Goal: Task Accomplishment & Management: Manage account settings

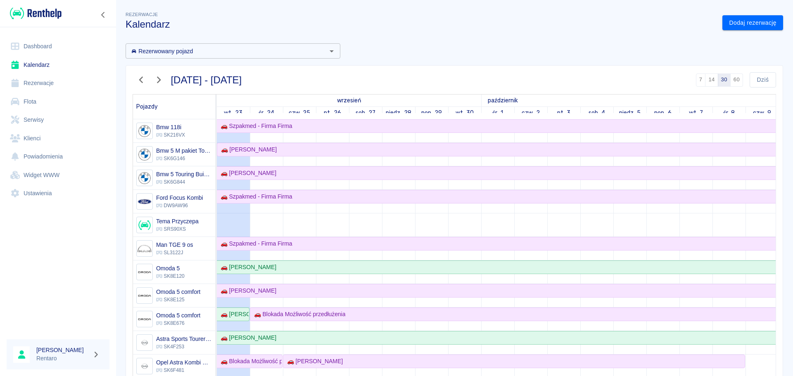
scroll to position [83, 0]
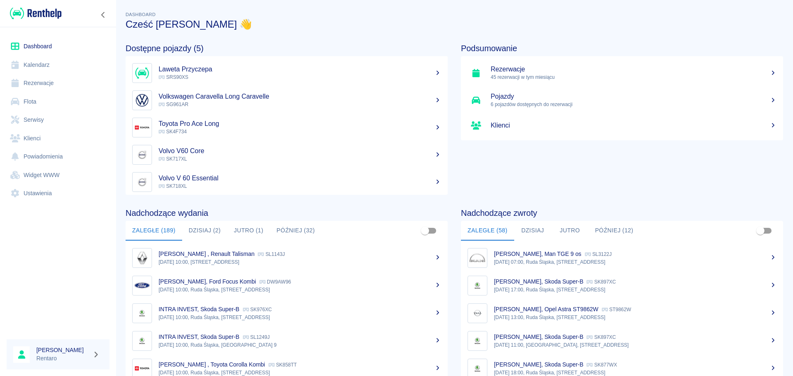
click at [202, 222] on button "Dzisiaj (2)" at bounding box center [204, 231] width 45 height 20
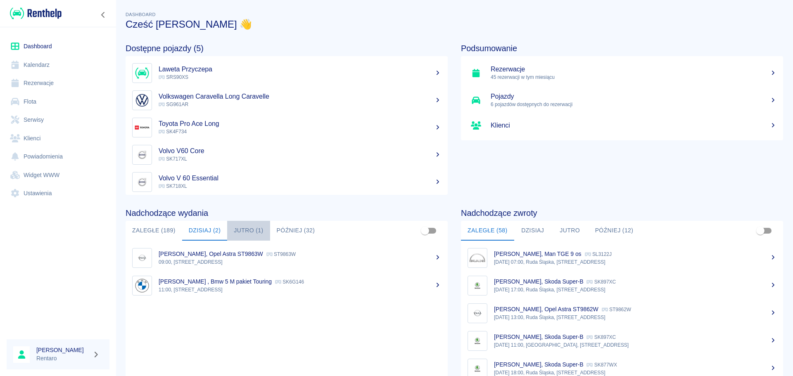
click at [232, 223] on button "Jutro (1)" at bounding box center [248, 231] width 43 height 20
click at [38, 60] on link "Kalendarz" at bounding box center [58, 65] width 103 height 19
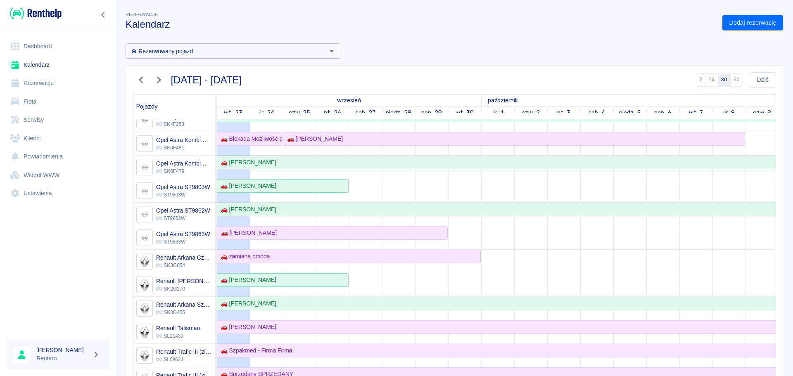
scroll to position [248, 0]
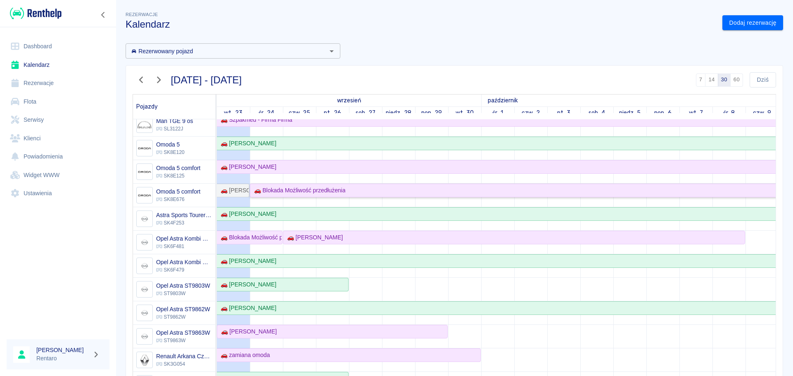
click at [372, 190] on div "🚗 Blokada Możliwość przedłużenia" at bounding box center [729, 190] width 957 height 9
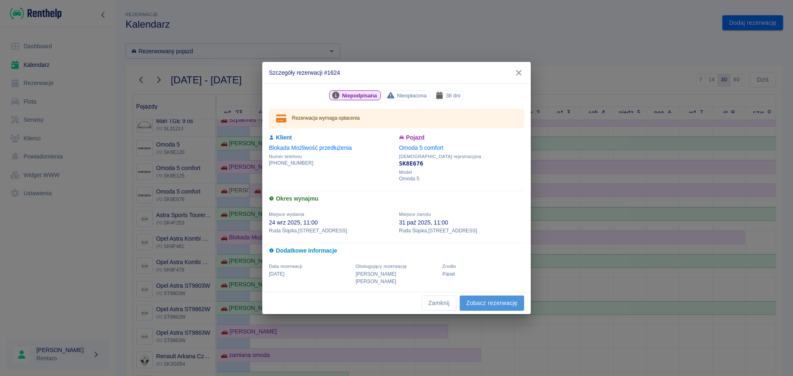
click at [486, 298] on link "Zobacz rezerwację" at bounding box center [492, 303] width 64 height 15
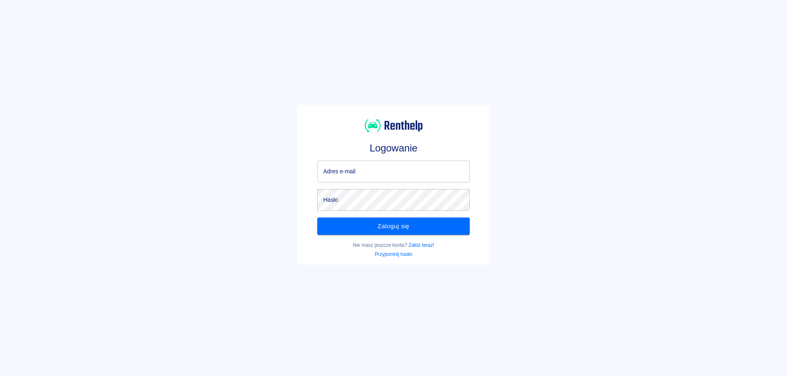
type input "[EMAIL_ADDRESS][DOMAIN_NAME]"
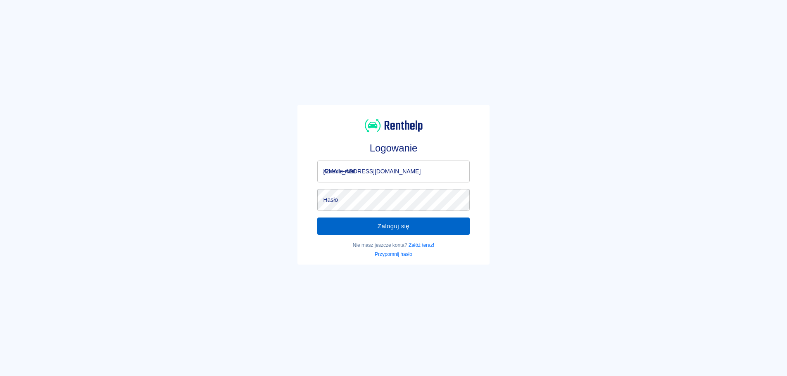
drag, startPoint x: 398, startPoint y: 212, endPoint x: 402, endPoint y: 220, distance: 8.5
click at [398, 212] on div "Zaloguj się" at bounding box center [390, 223] width 159 height 24
click at [402, 222] on button "Zaloguj się" at bounding box center [393, 226] width 152 height 17
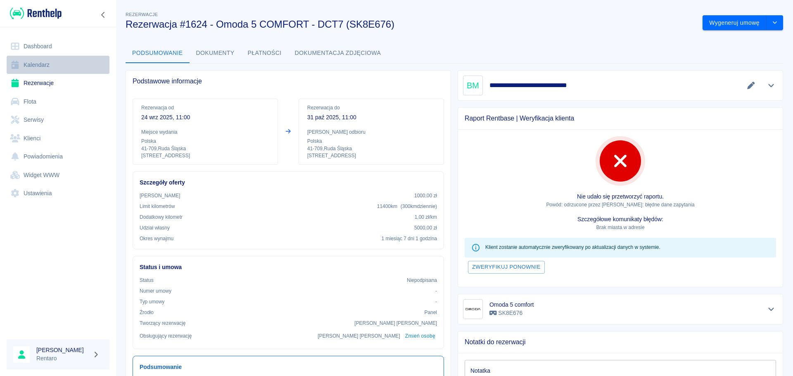
click at [28, 67] on link "Kalendarz" at bounding box center [58, 65] width 103 height 19
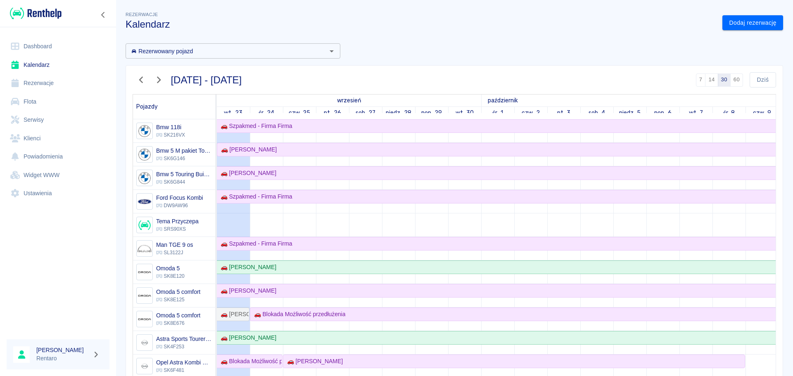
scroll to position [83, 0]
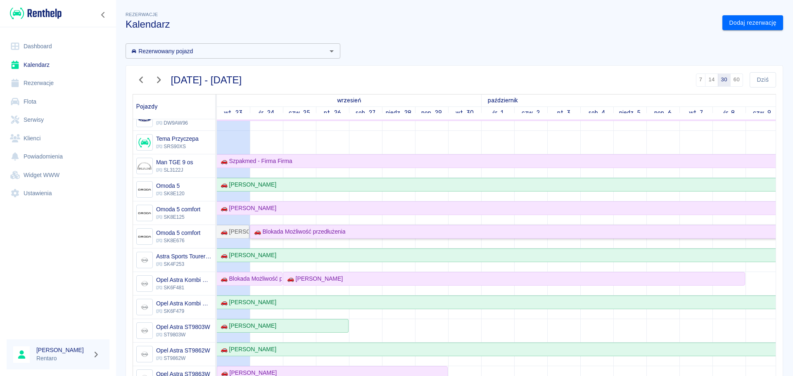
click at [316, 229] on div "🚗 Blokada Możliwość przedłużenia" at bounding box center [298, 232] width 95 height 9
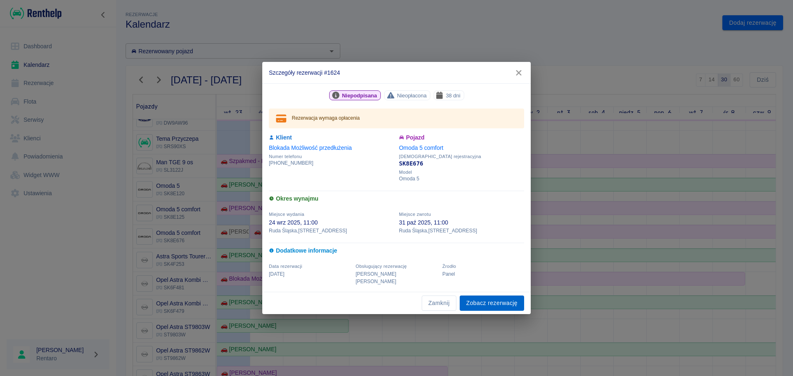
click at [508, 303] on link "Zobacz rezerwację" at bounding box center [492, 303] width 64 height 15
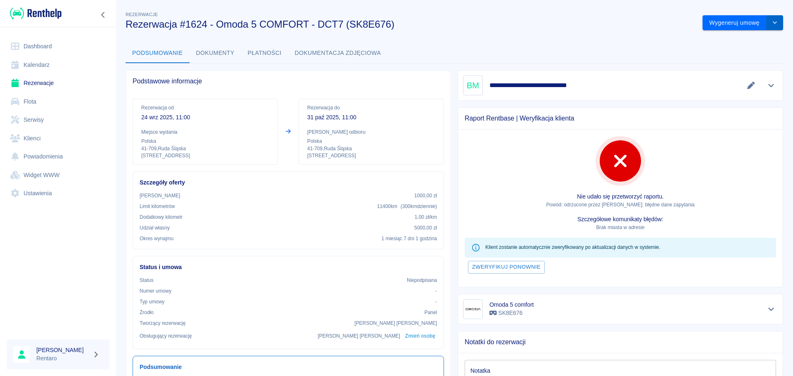
click at [771, 21] on icon "drop-down" at bounding box center [774, 22] width 7 height 5
click at [707, 38] on li "Modyfikuj rezerwację" at bounding box center [736, 40] width 67 height 14
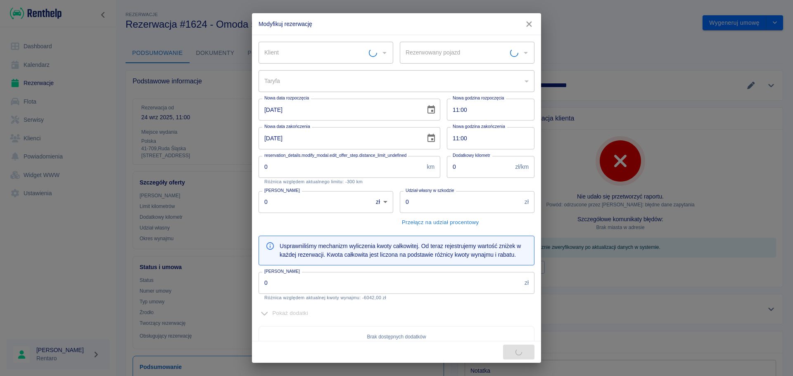
type input "Omoda 5 comfort - SK8E676"
type input "300"
type input "1"
type input "1000"
type input "5000"
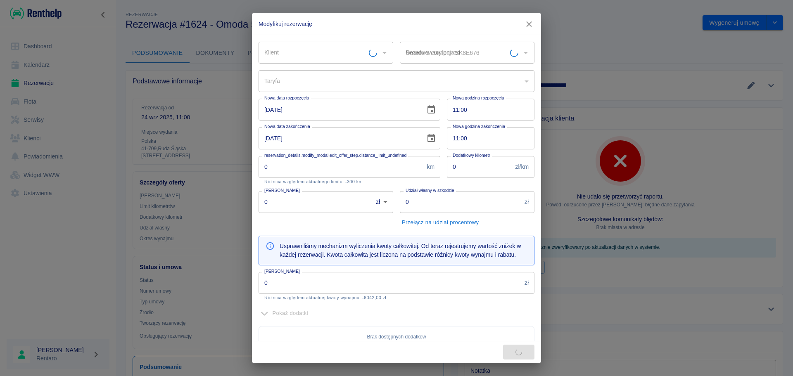
type input "6042"
type input "Blokada Możliwość przedłużenia"
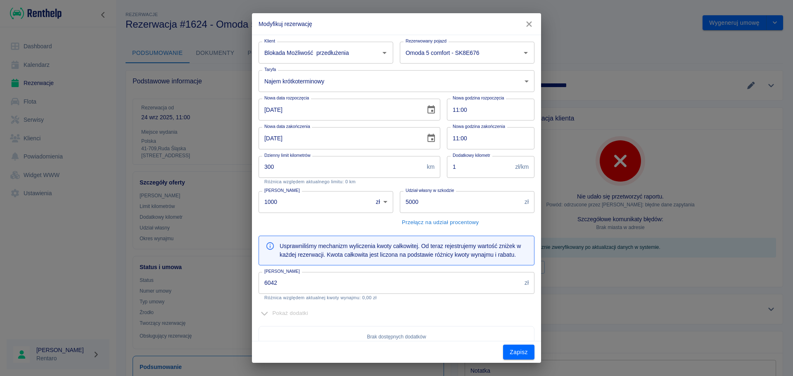
click at [318, 110] on input "24-09-2025" at bounding box center [338, 110] width 161 height 22
click at [429, 112] on icon "Choose date, selected date is 24 wrz 2025" at bounding box center [431, 110] width 10 height 10
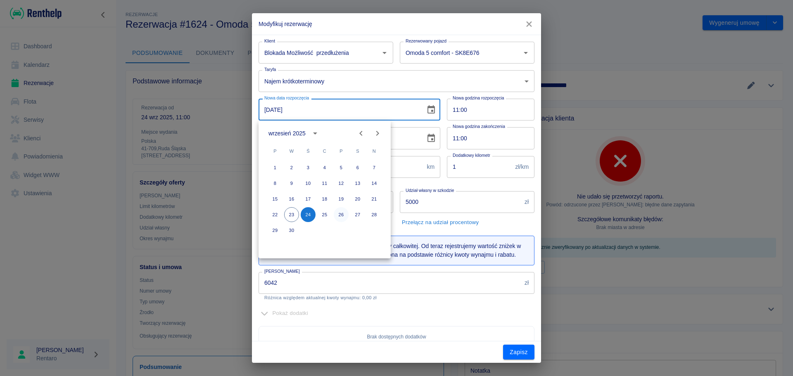
click at [342, 215] on button "26" at bounding box center [341, 214] width 15 height 15
type input "26-09-2025"
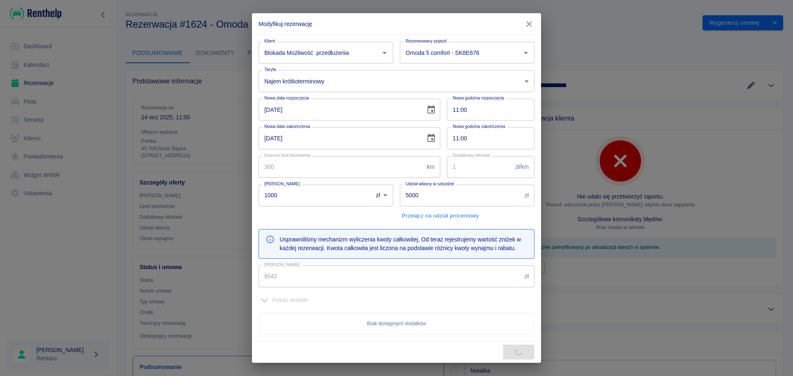
type input "5724"
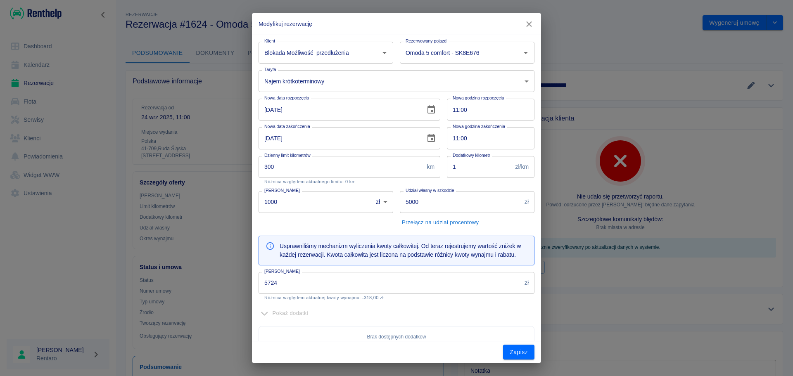
click at [294, 287] on input "5724" at bounding box center [389, 283] width 263 height 22
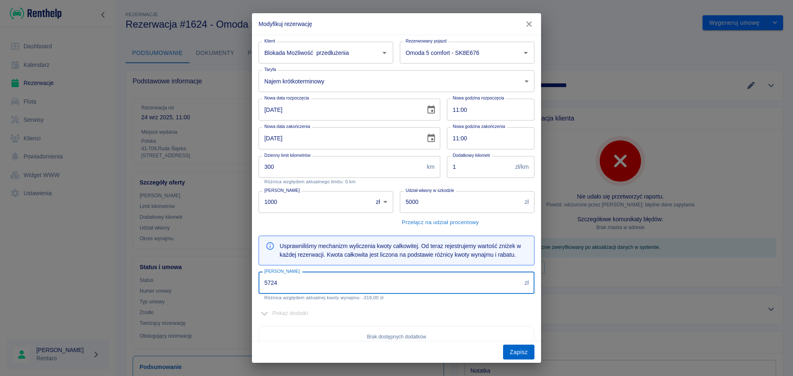
click at [522, 358] on button "Zapisz" at bounding box center [518, 352] width 31 height 15
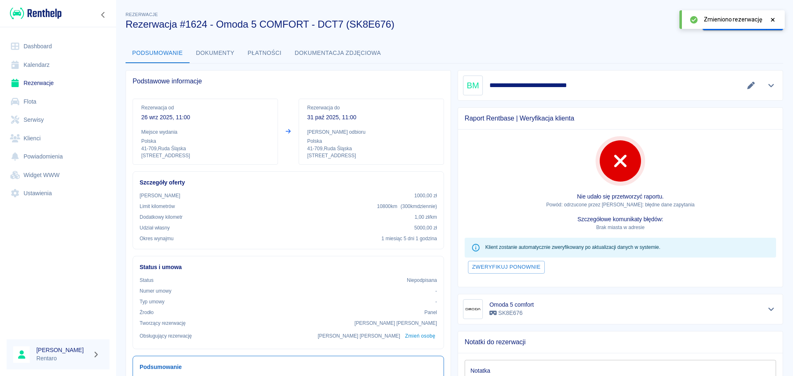
click at [52, 70] on link "Kalendarz" at bounding box center [58, 65] width 103 height 19
